Goal: Information Seeking & Learning: Learn about a topic

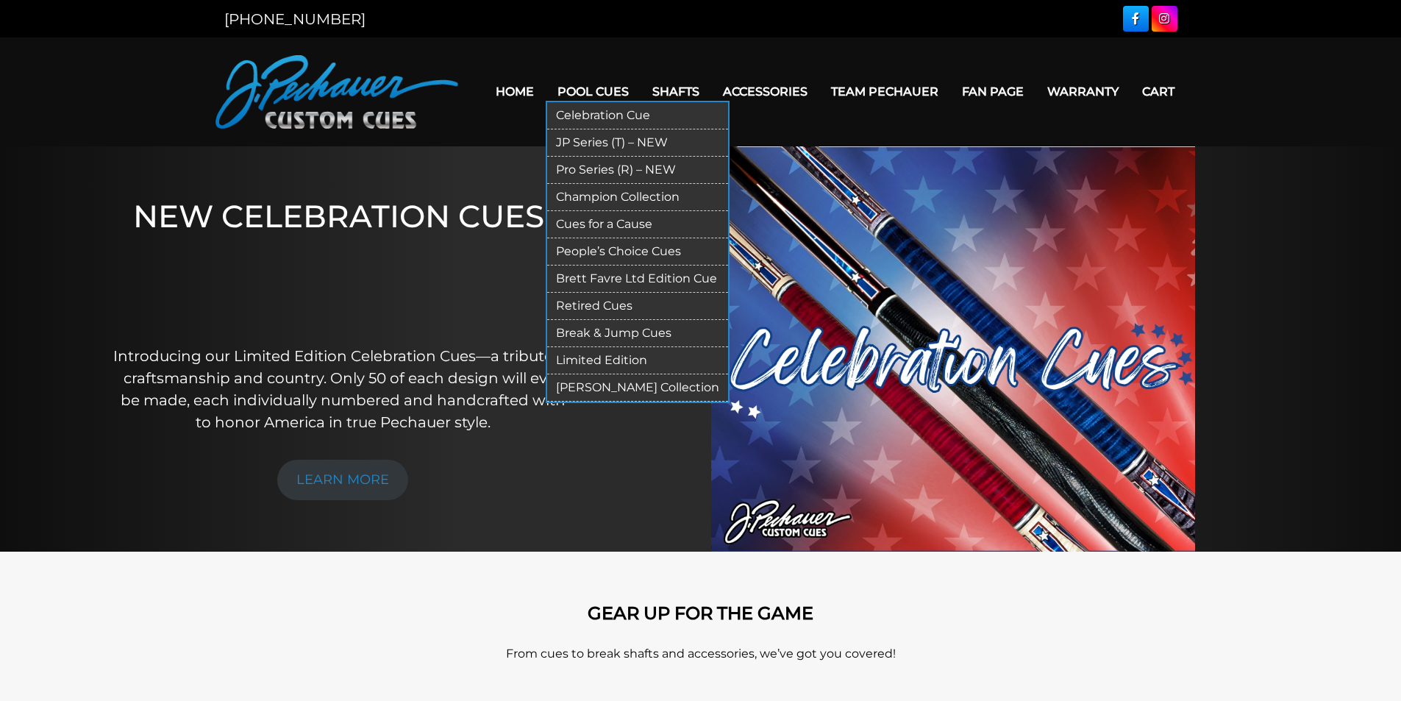
click at [589, 87] on link "Pool Cues" at bounding box center [593, 92] width 95 height 38
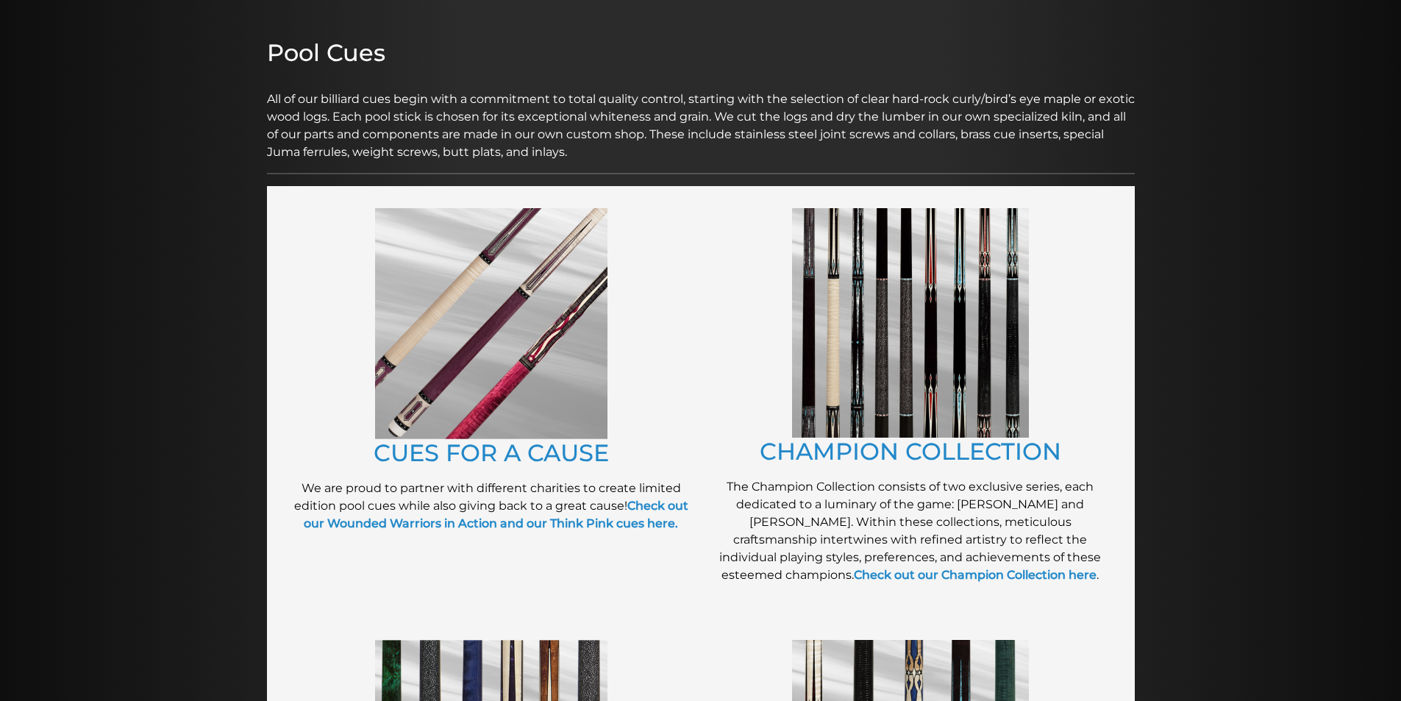
scroll to position [167, 0]
click at [848, 449] on link "CHAMPION COLLECTION" at bounding box center [911, 450] width 302 height 29
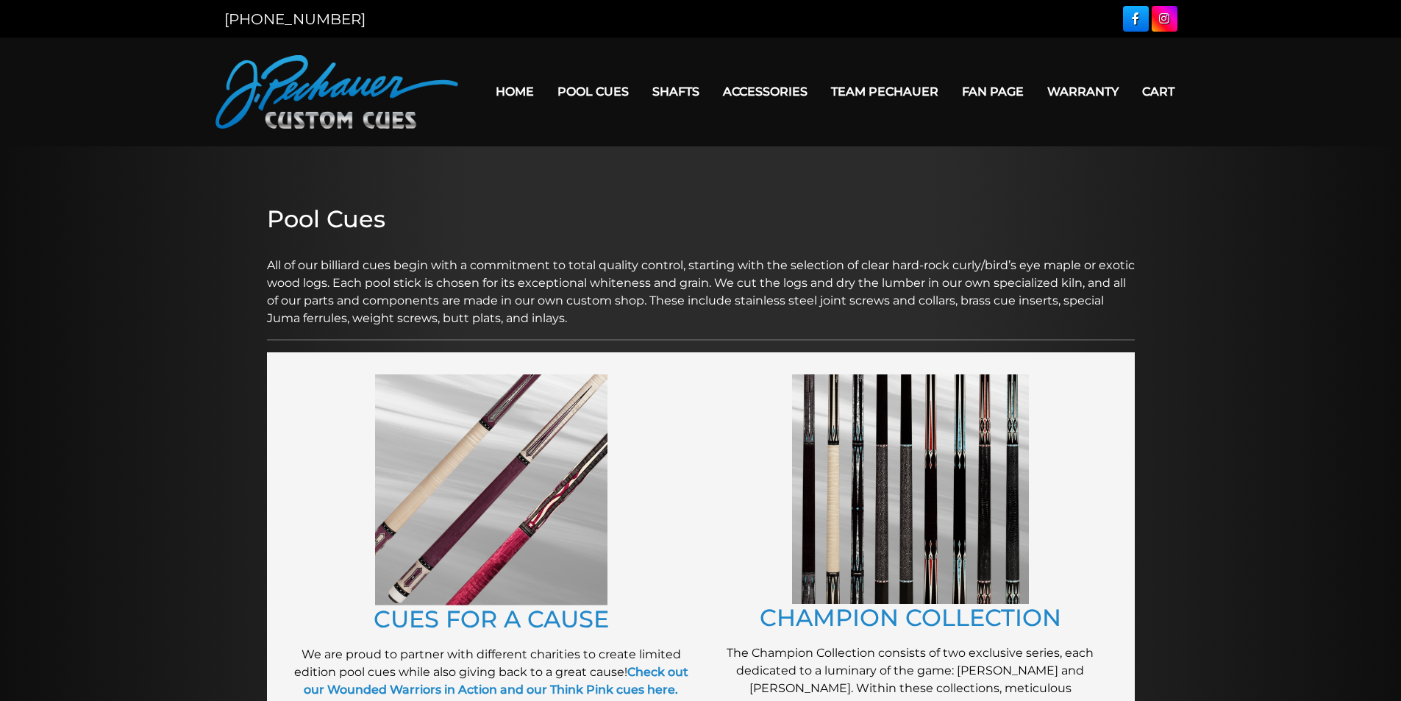
scroll to position [167, 0]
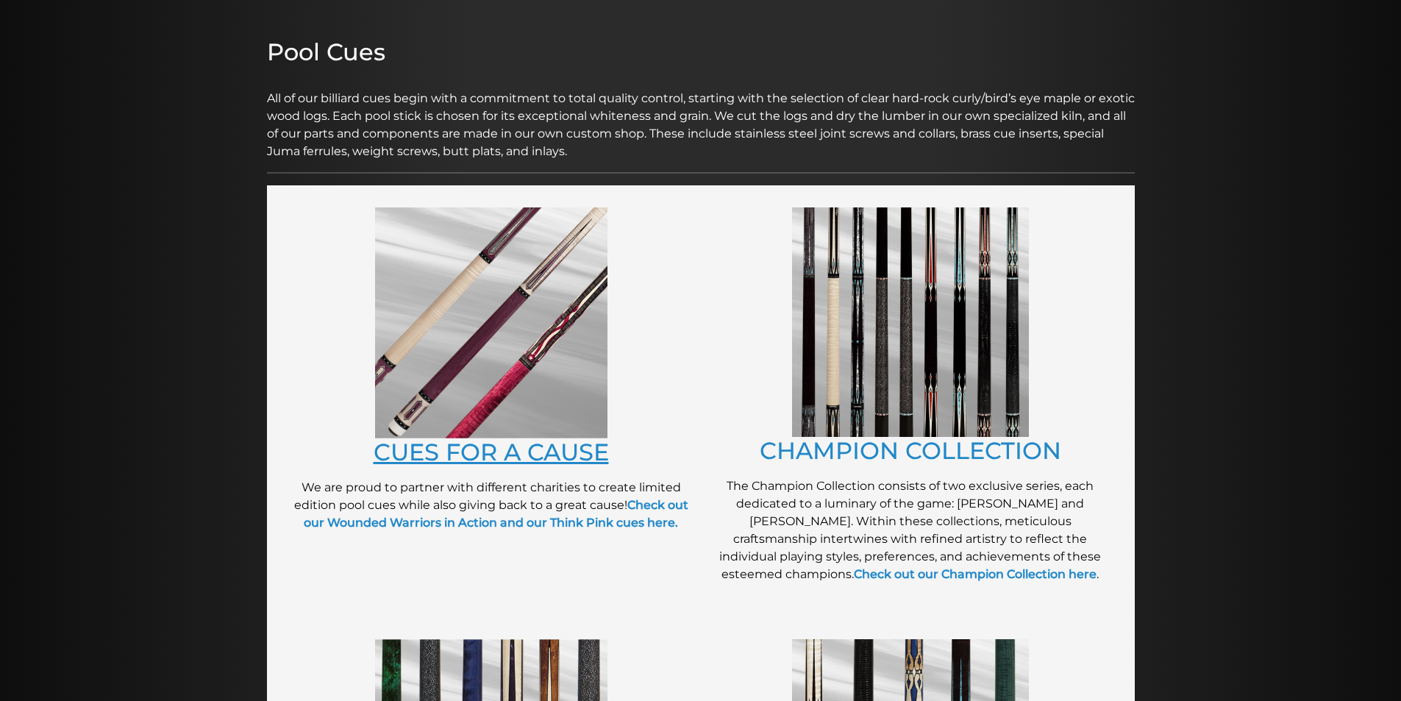
click at [486, 441] on link "CUES FOR A CAUSE" at bounding box center [491, 452] width 235 height 29
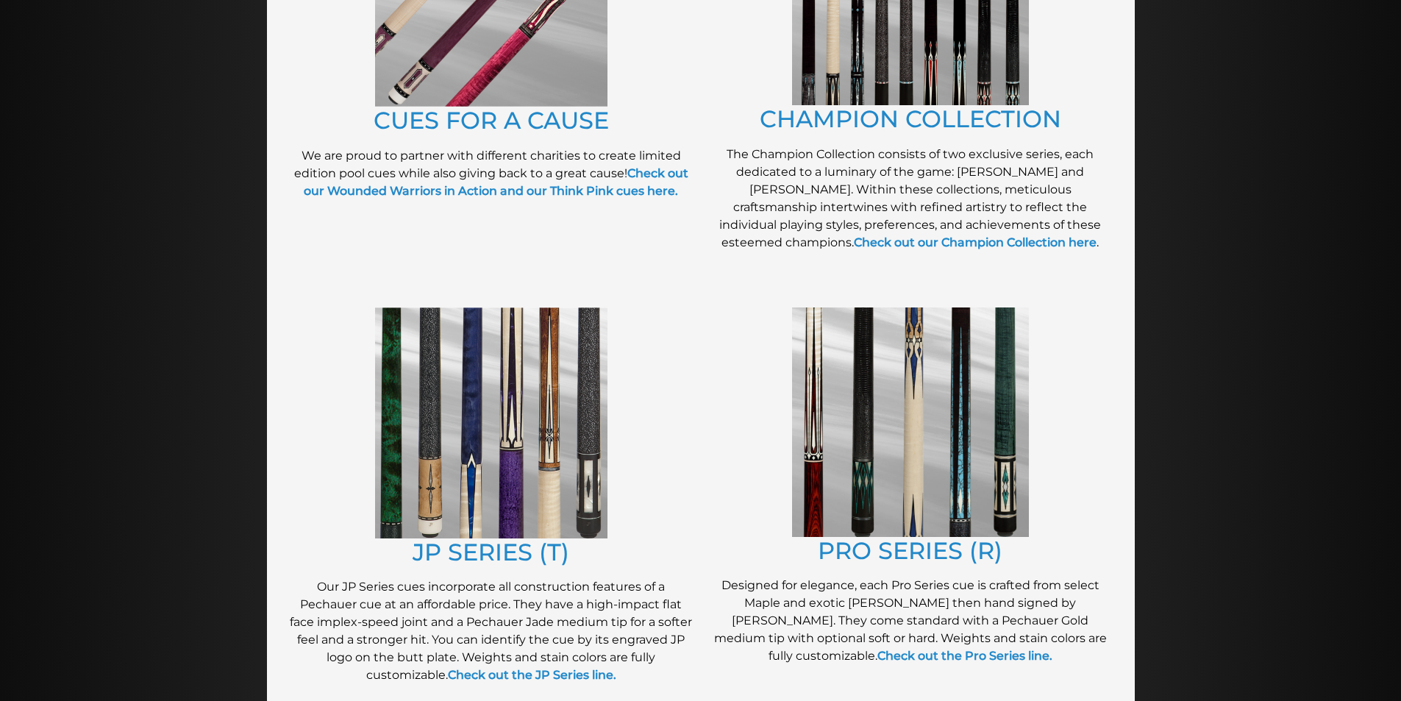
scroll to position [502, 0]
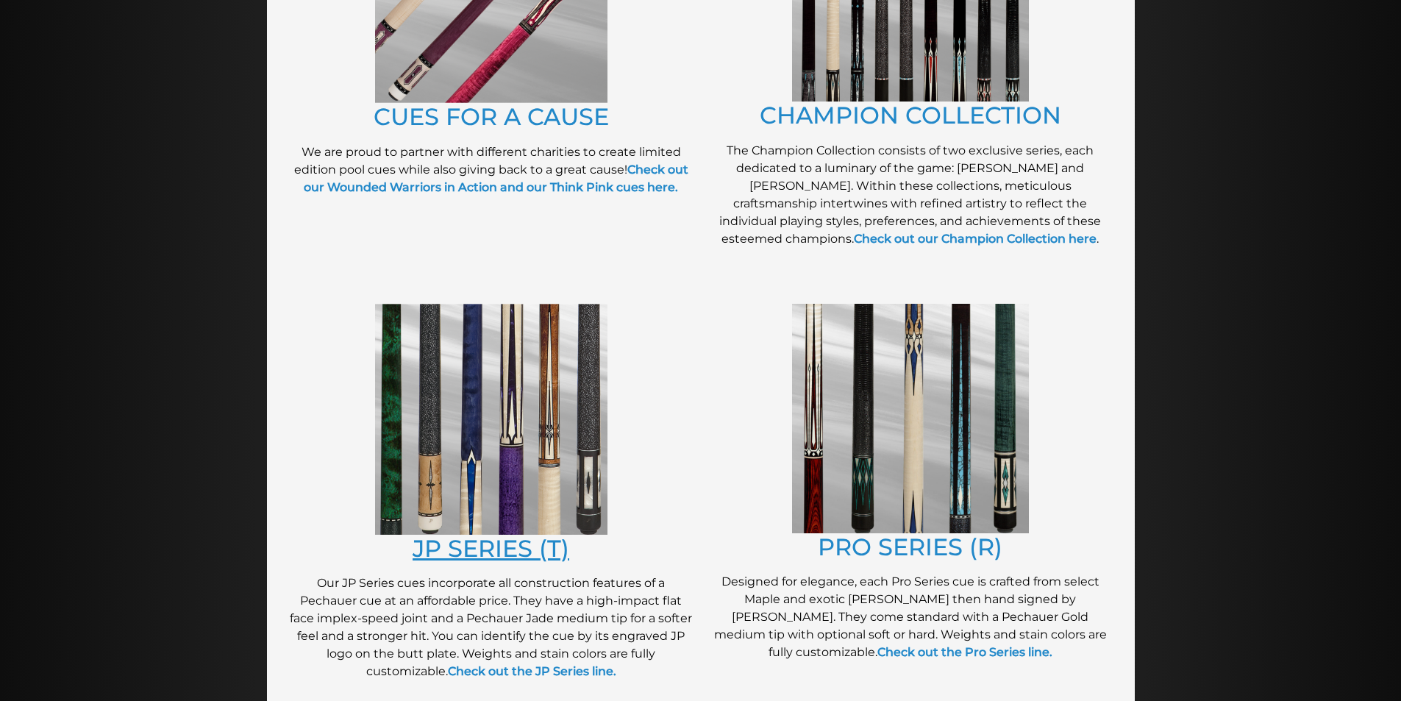
click at [484, 548] on link "JP SERIES (T)" at bounding box center [491, 548] width 157 height 29
click at [869, 538] on link "PRO SERIES (R)" at bounding box center [910, 547] width 185 height 29
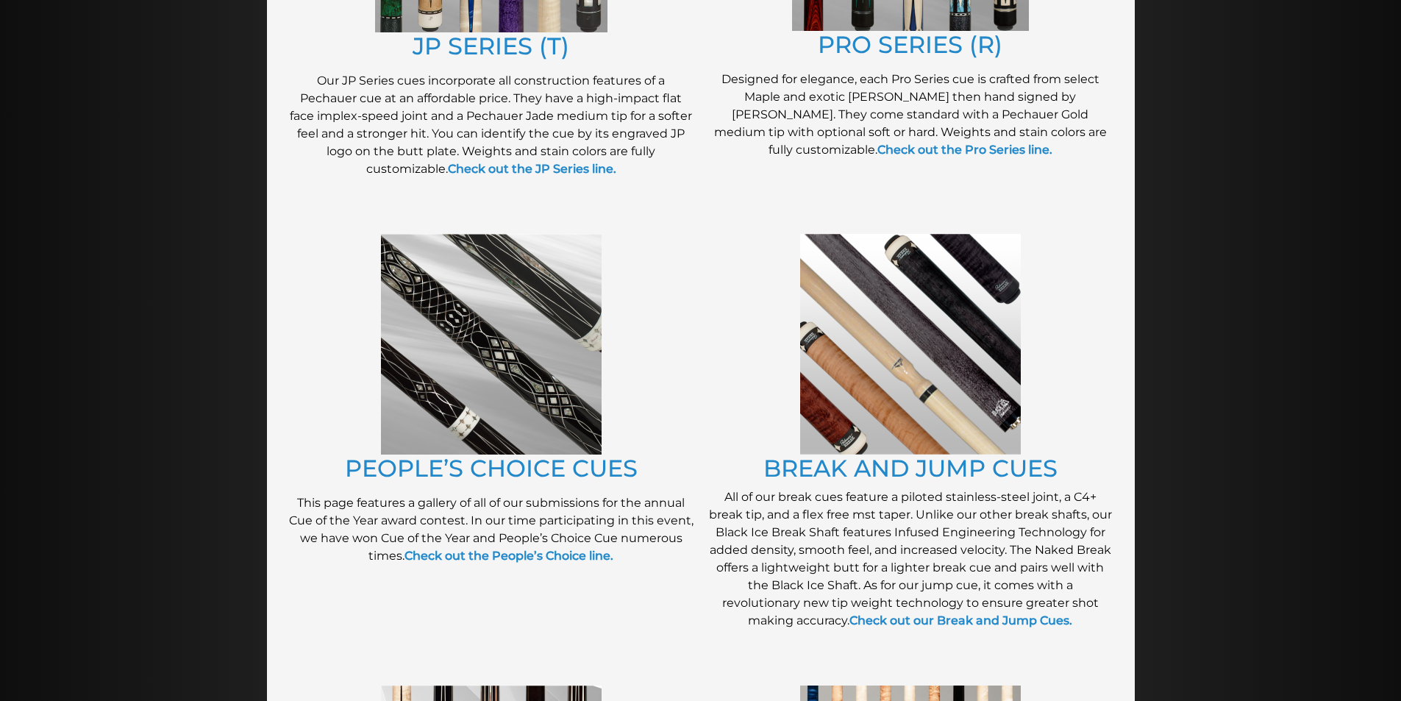
scroll to position [1006, 0]
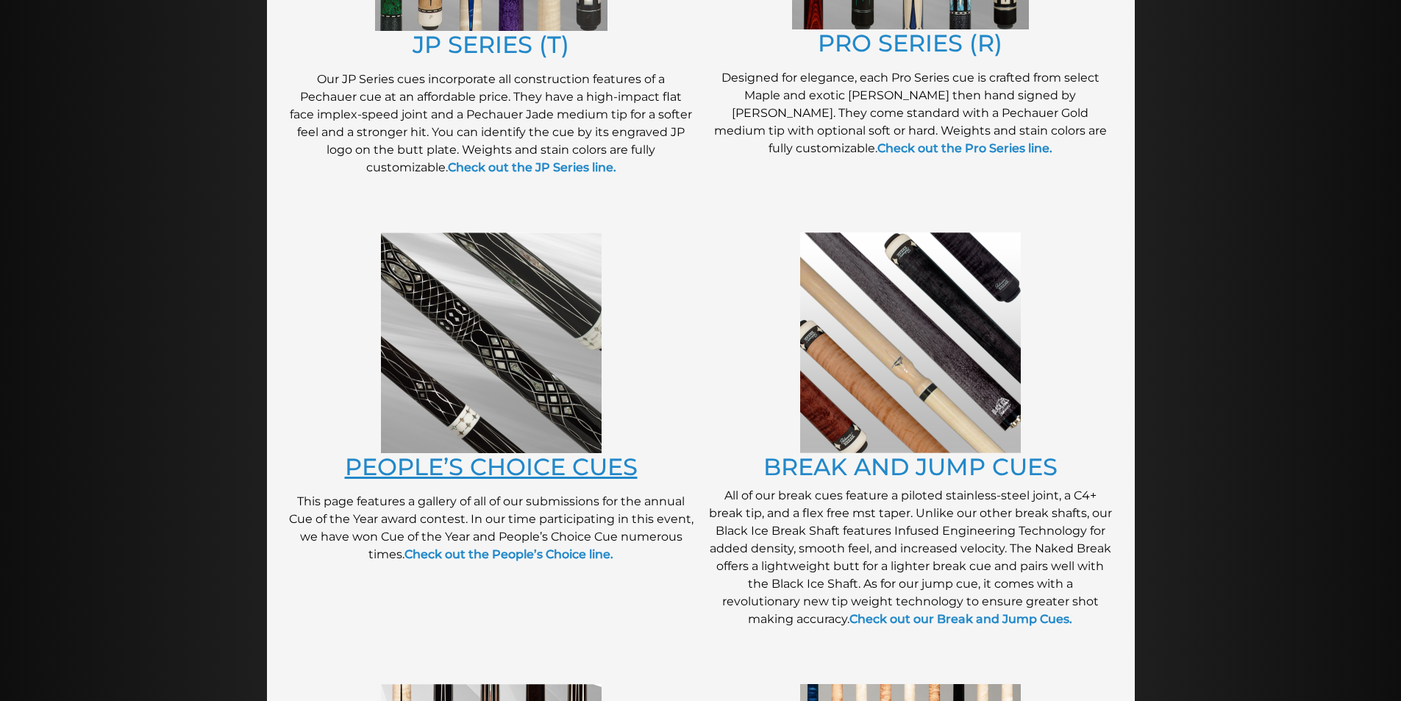
click at [565, 469] on link "PEOPLE’S CHOICE CUES" at bounding box center [491, 466] width 293 height 29
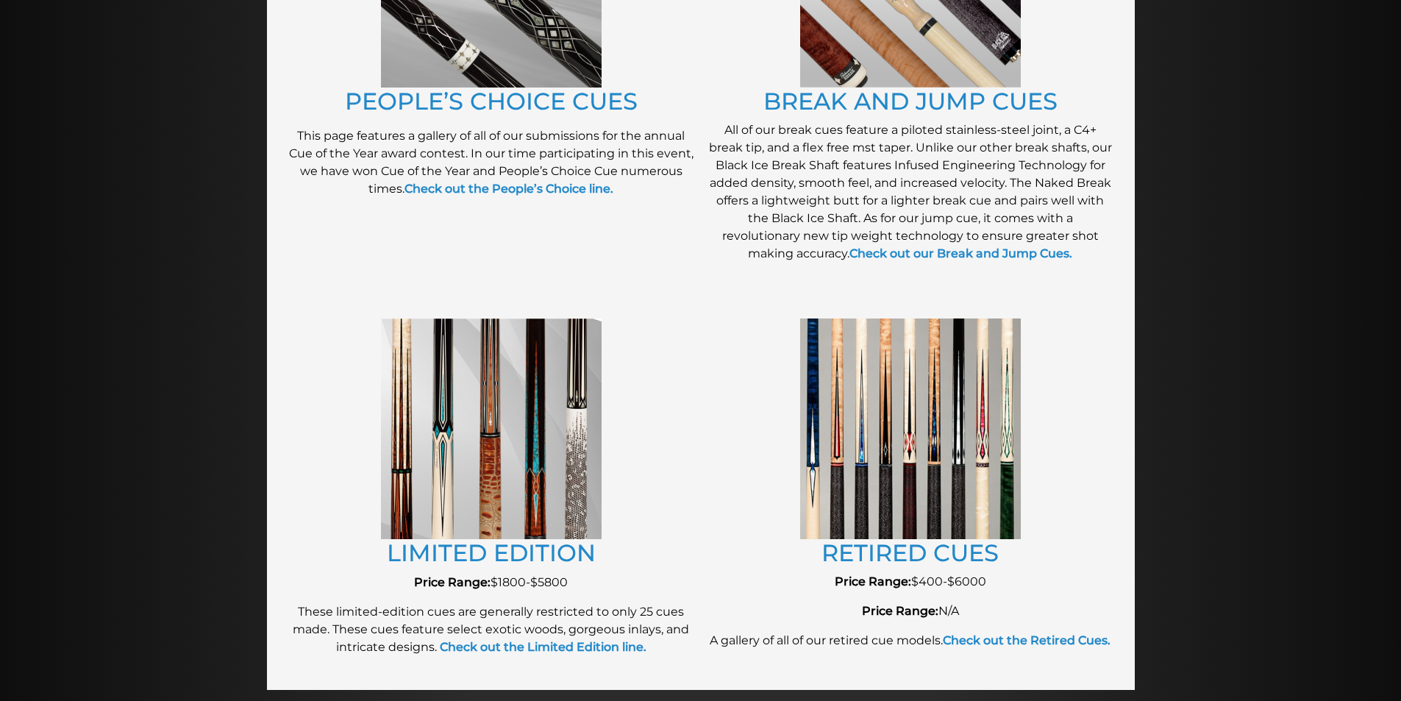
scroll to position [1374, 0]
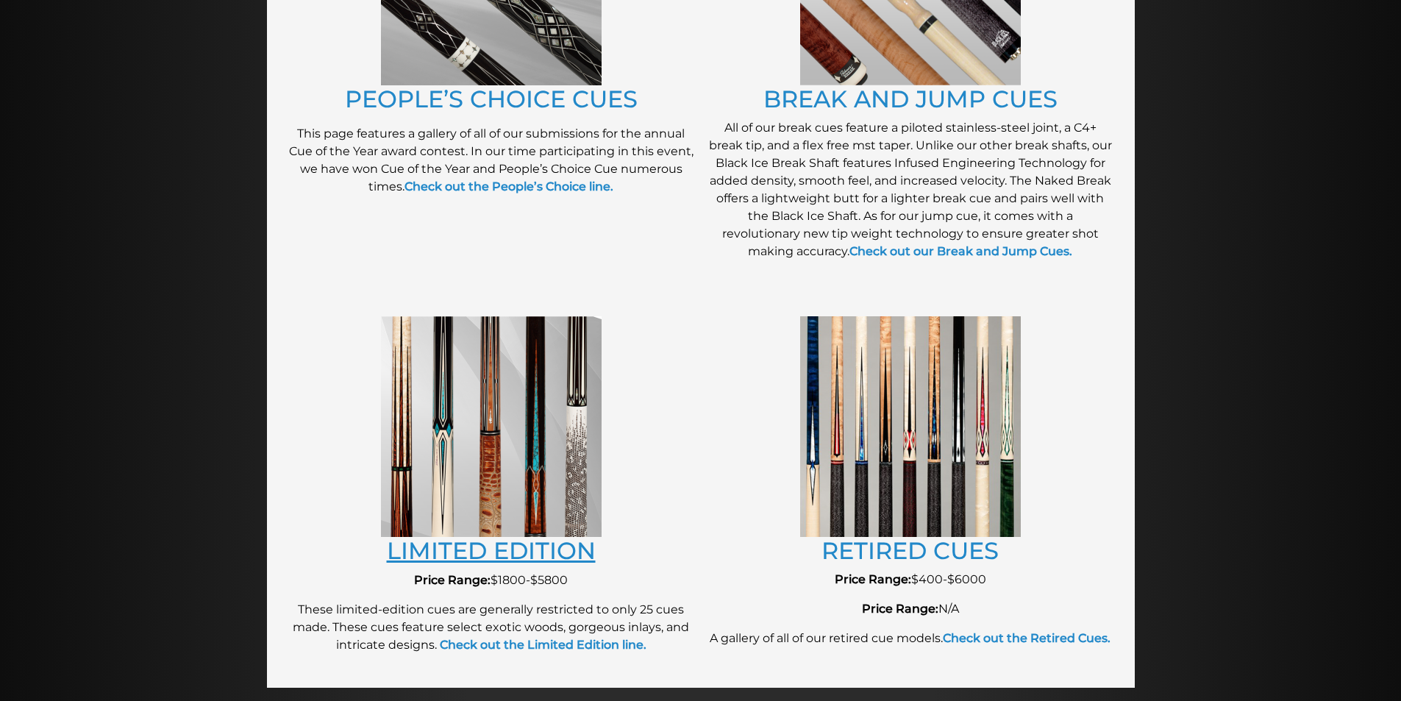
click at [551, 550] on link "LIMITED EDITION" at bounding box center [491, 550] width 209 height 29
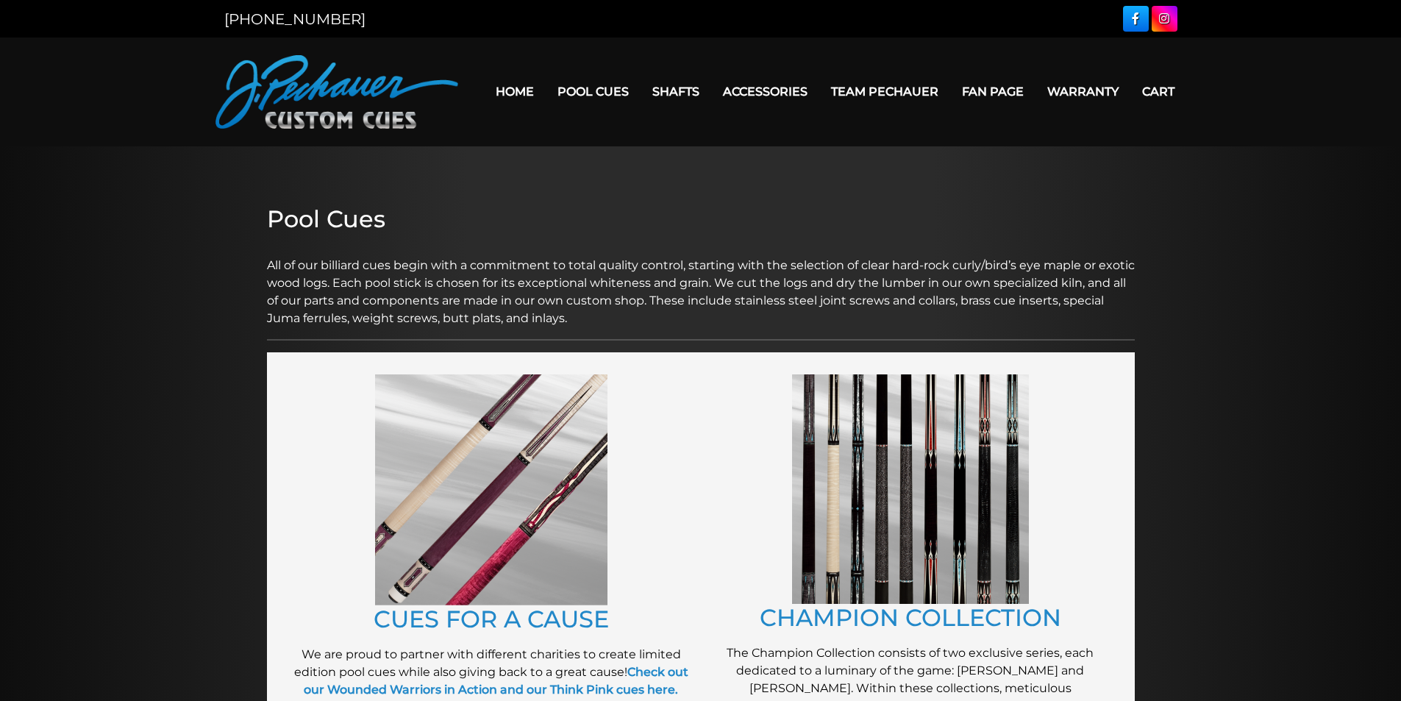
scroll to position [1374, 0]
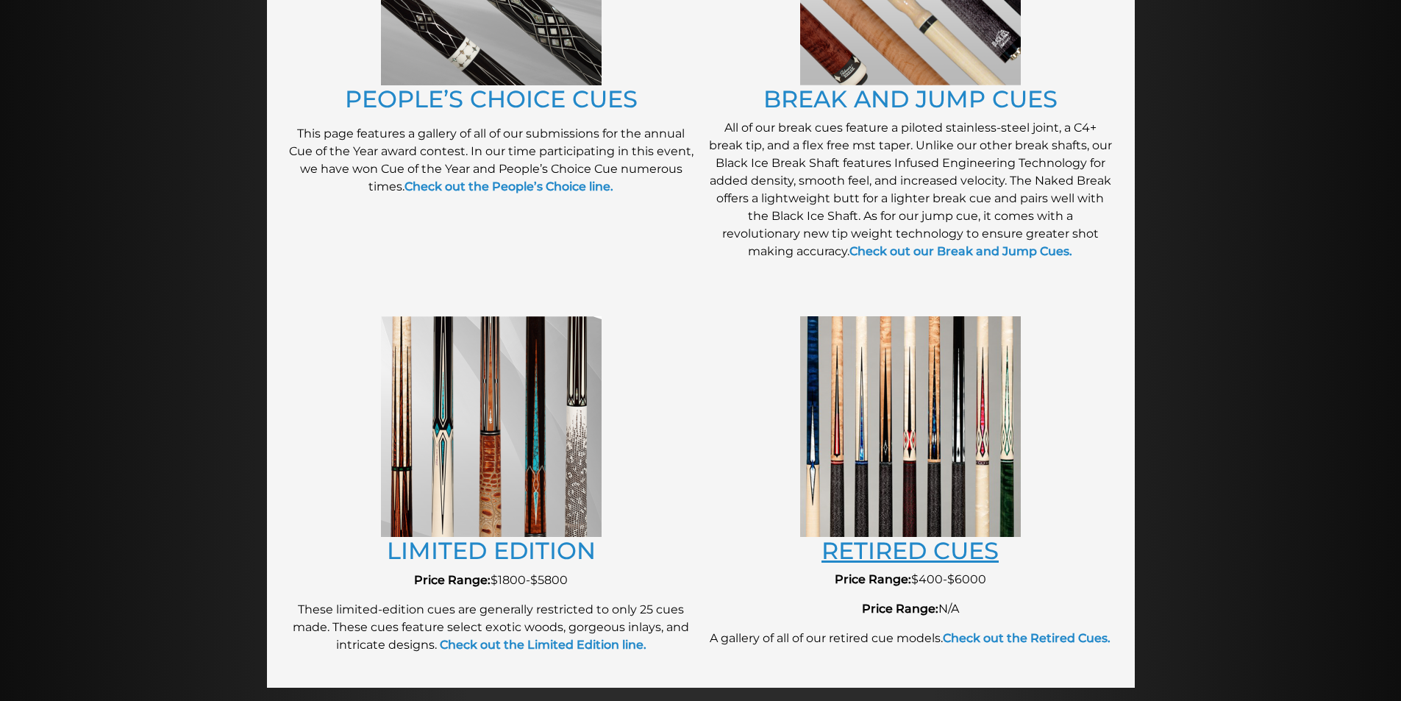
click at [942, 548] on link "RETIRED CUES" at bounding box center [910, 550] width 177 height 29
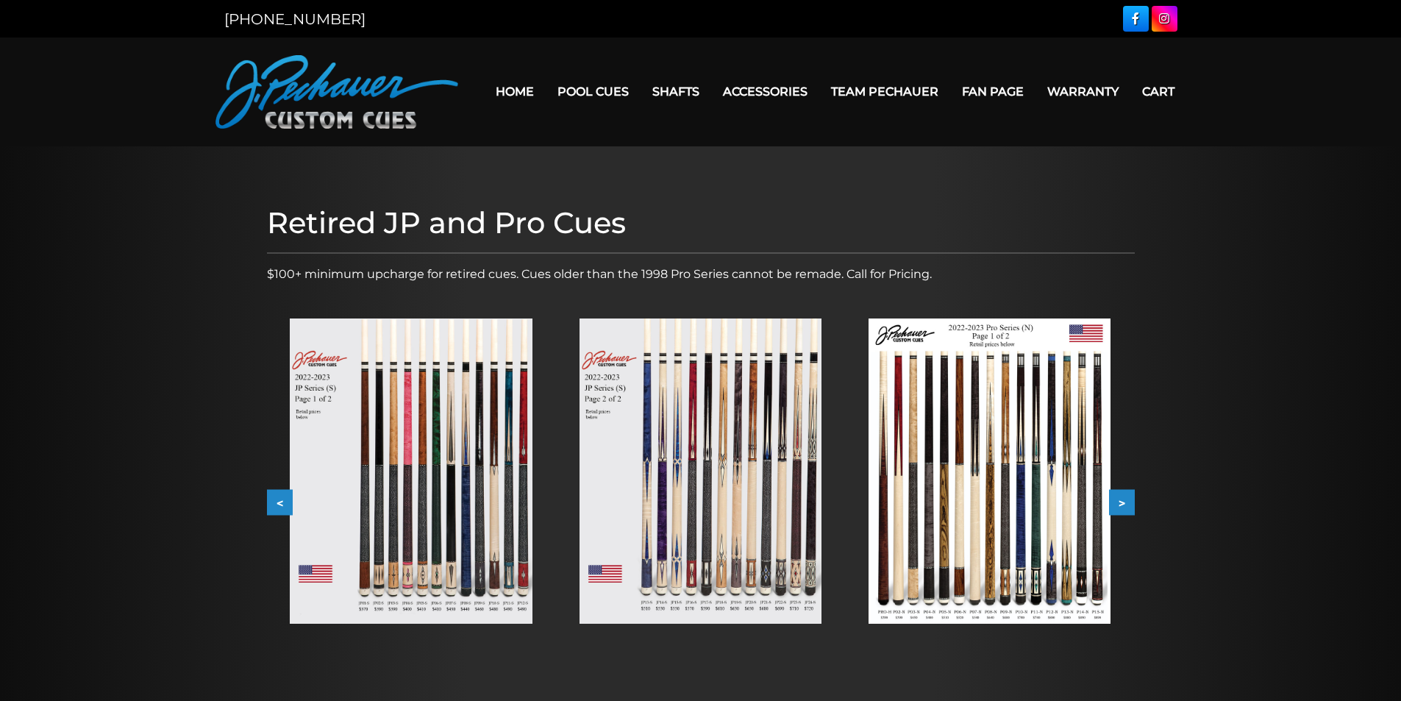
click at [432, 438] on img at bounding box center [411, 471] width 242 height 305
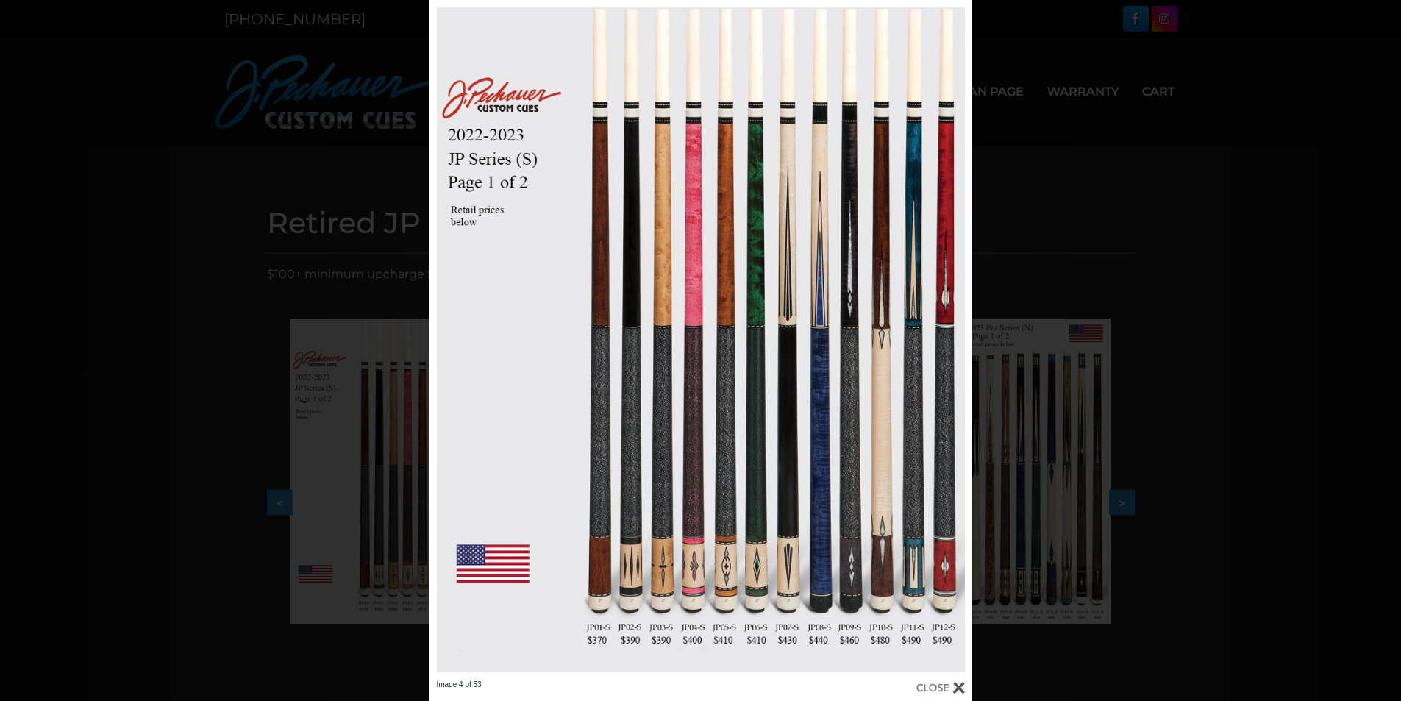
click at [1134, 430] on div "Image 4 of 53" at bounding box center [700, 350] width 1401 height 701
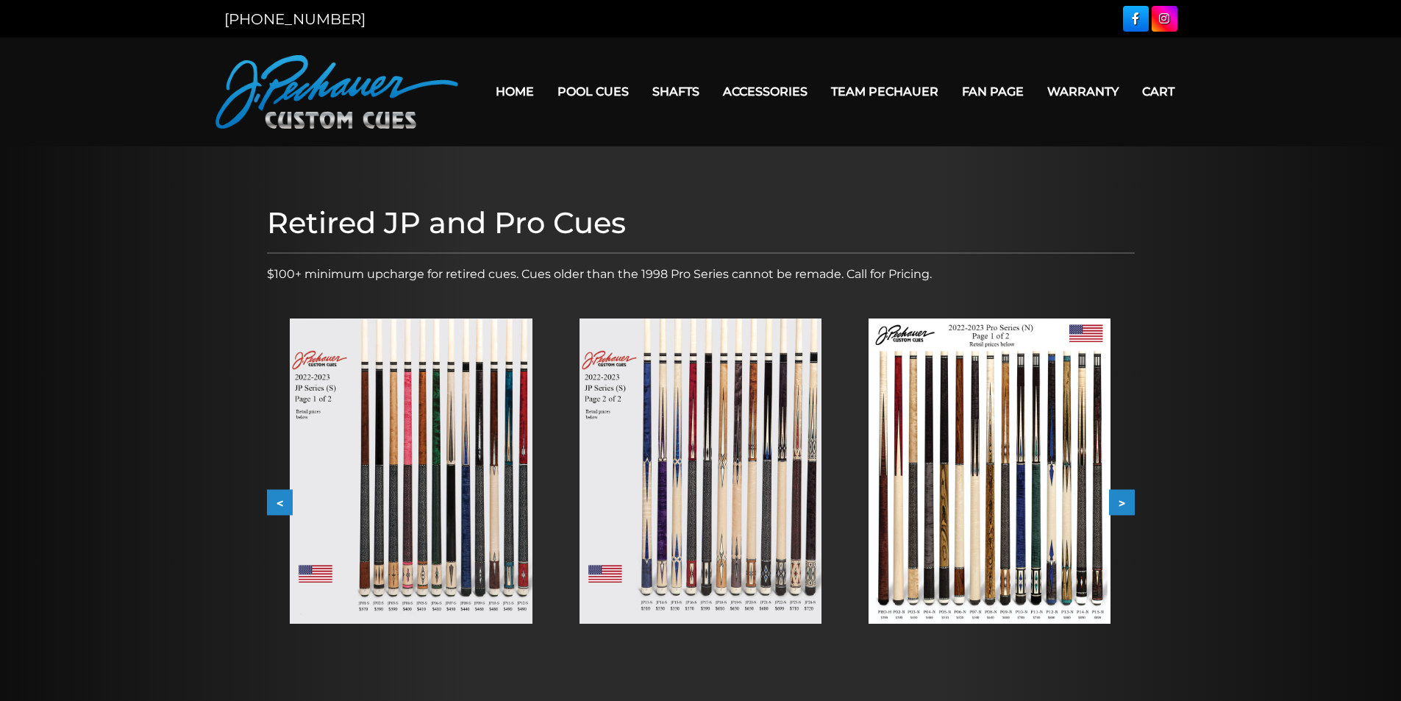
click at [650, 490] on img at bounding box center [701, 471] width 242 height 305
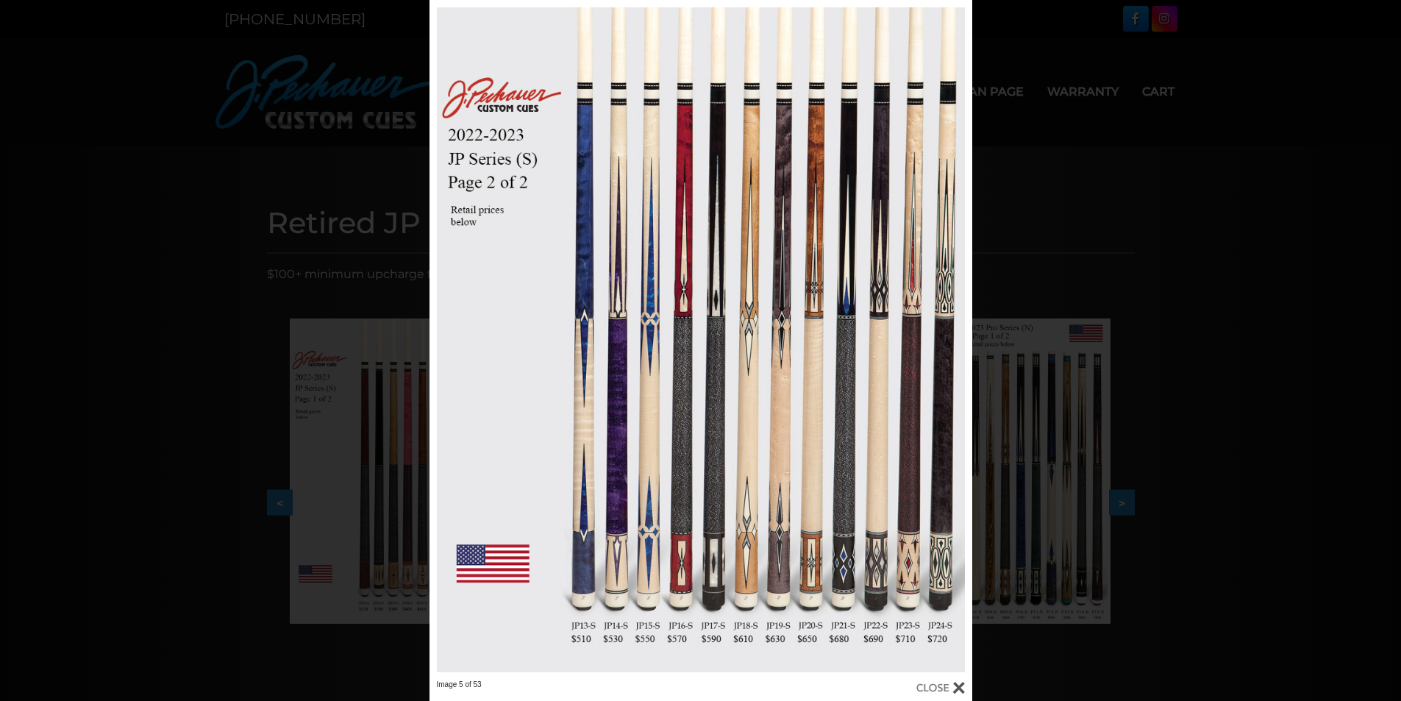
click at [1067, 436] on div "Image 5 of 53" at bounding box center [700, 350] width 1401 height 701
